Goal: Transaction & Acquisition: Purchase product/service

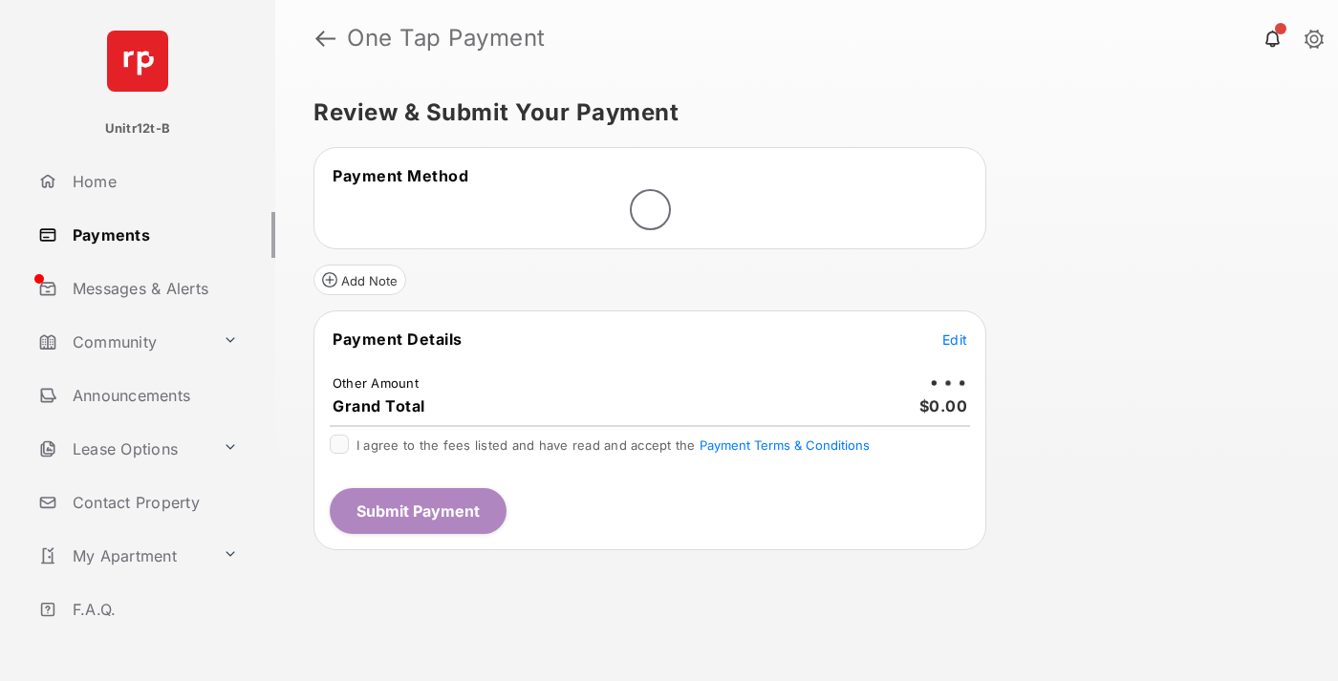
click at [955, 341] on span "Edit" at bounding box center [954, 340] width 25 height 16
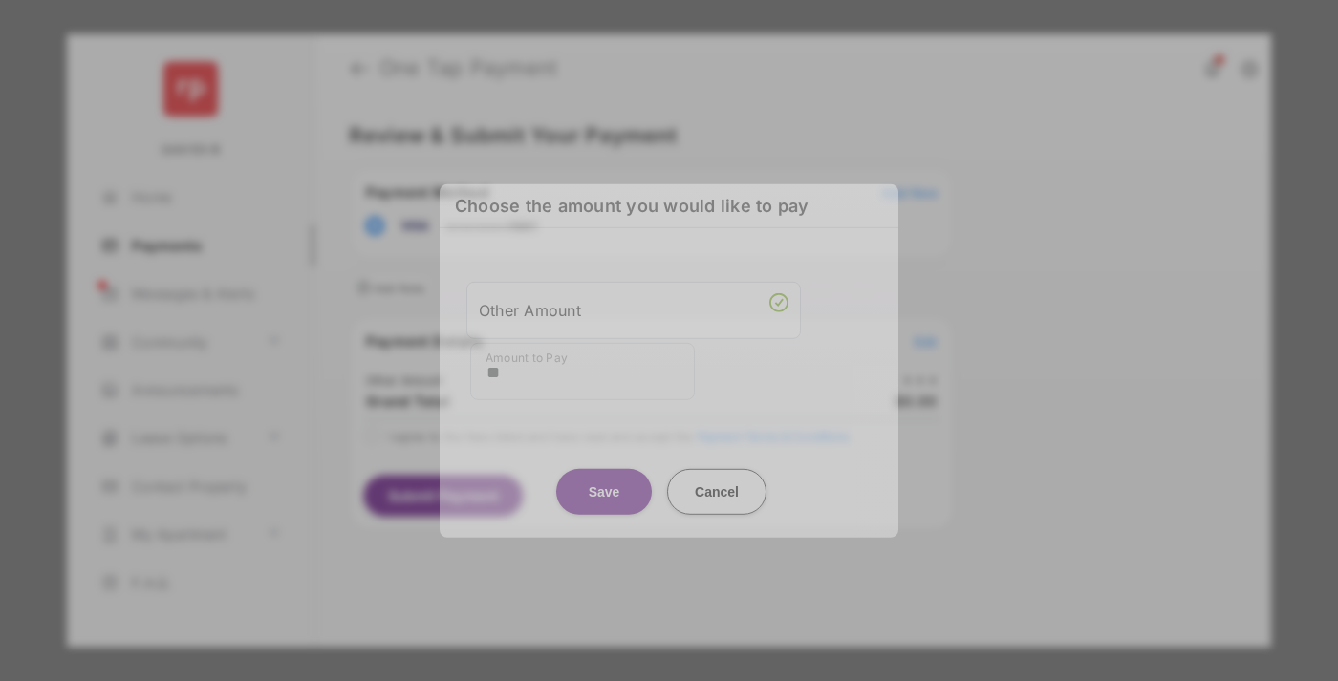
type input "**"
click at [604, 475] on button "Save" at bounding box center [604, 491] width 96 height 46
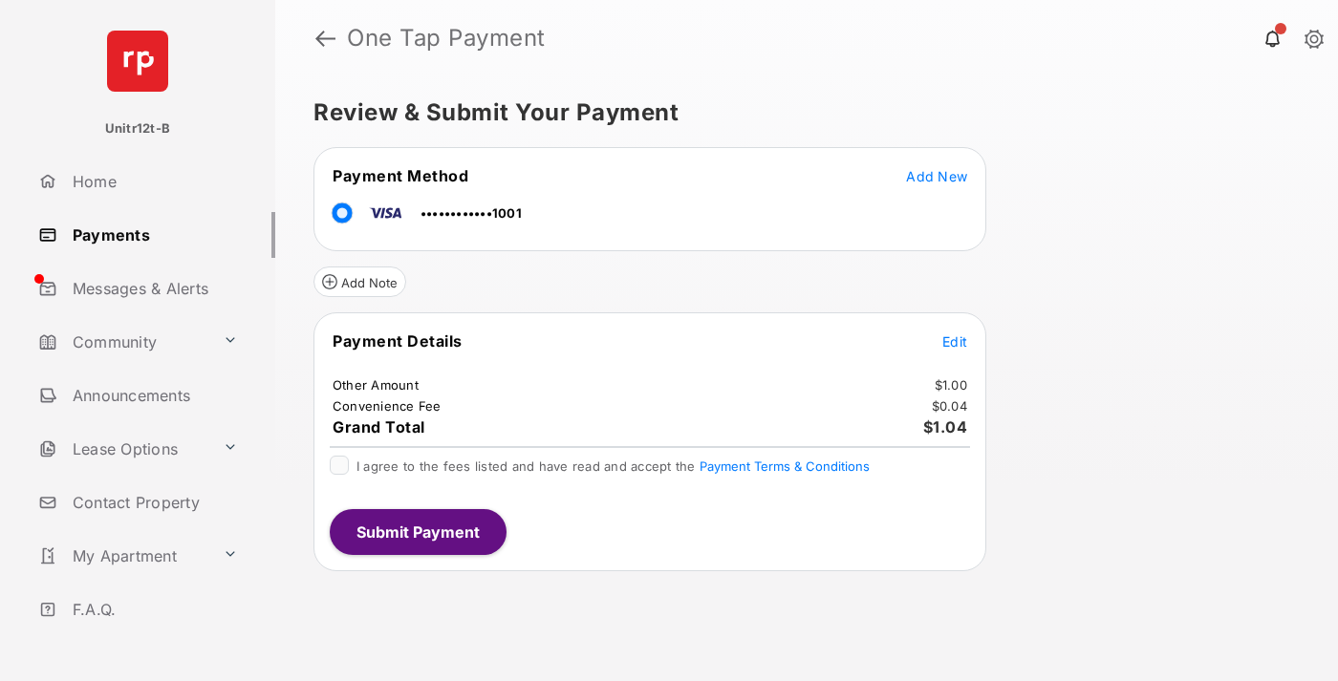
click at [955, 341] on span "Edit" at bounding box center [954, 342] width 25 height 16
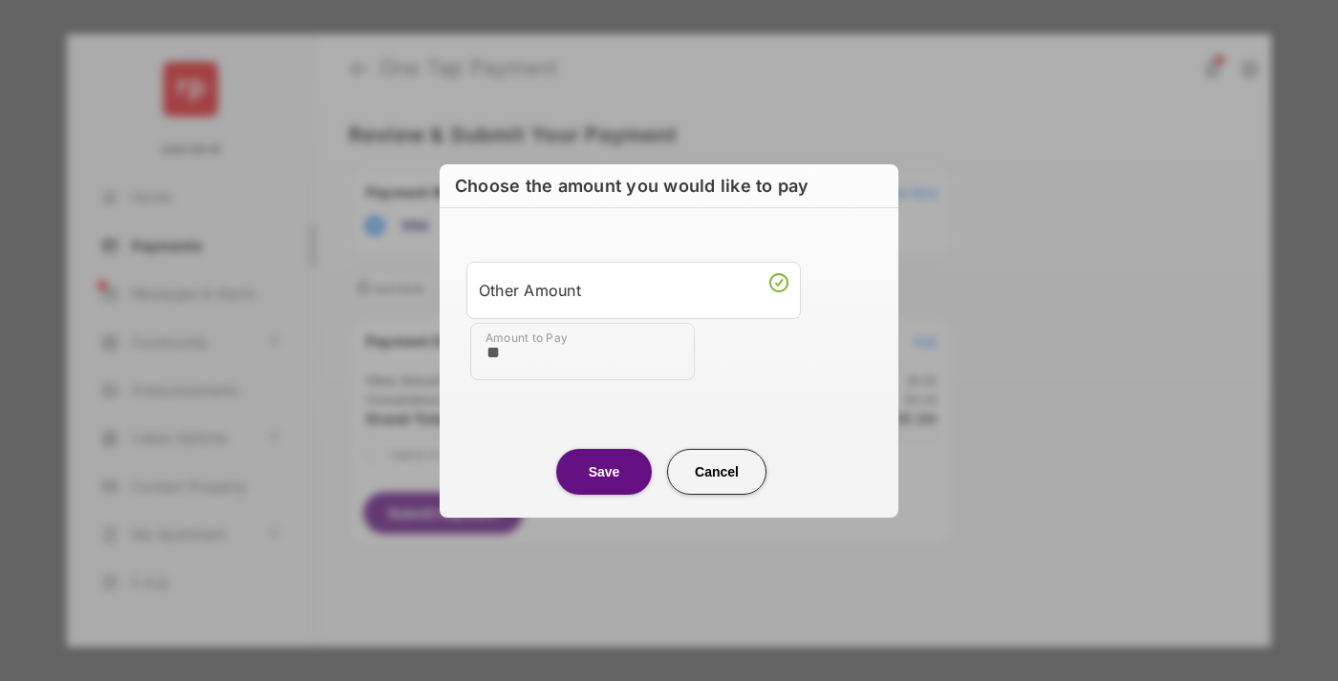
click at [604, 471] on button "Save" at bounding box center [604, 472] width 96 height 46
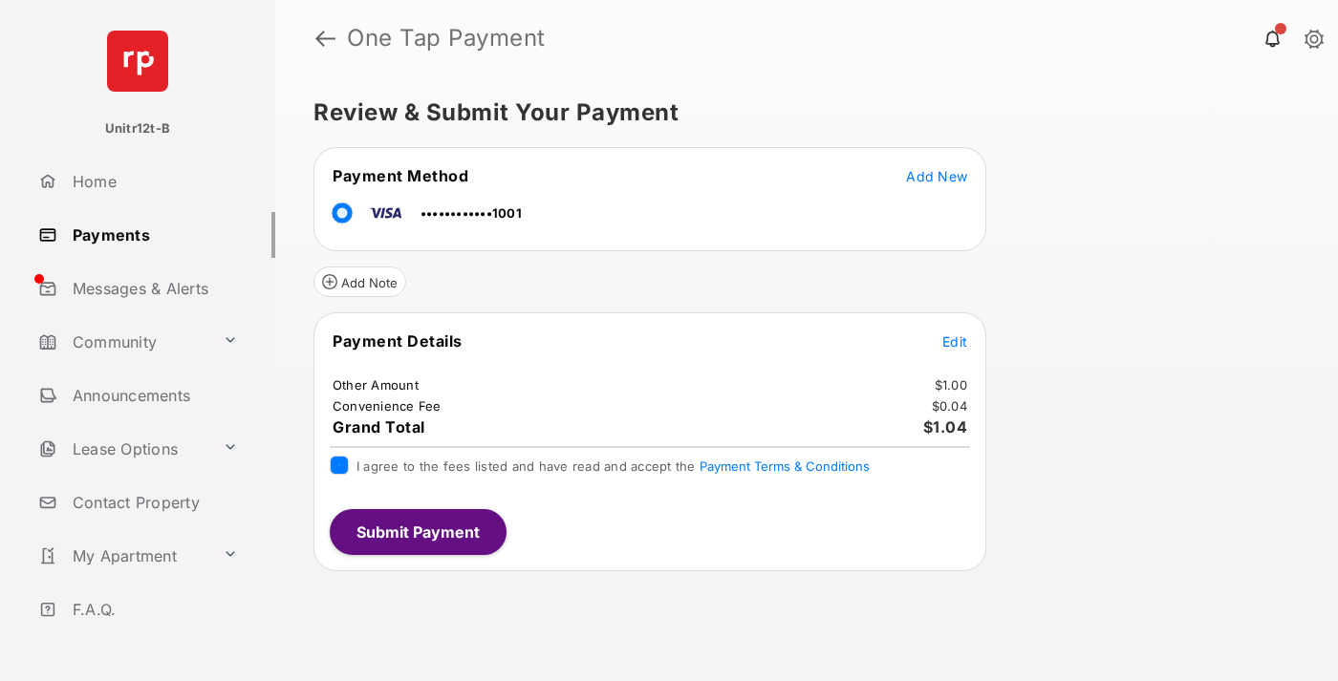
click at [417, 531] on button "Submit Payment" at bounding box center [418, 532] width 177 height 46
